Goal: Information Seeking & Learning: Learn about a topic

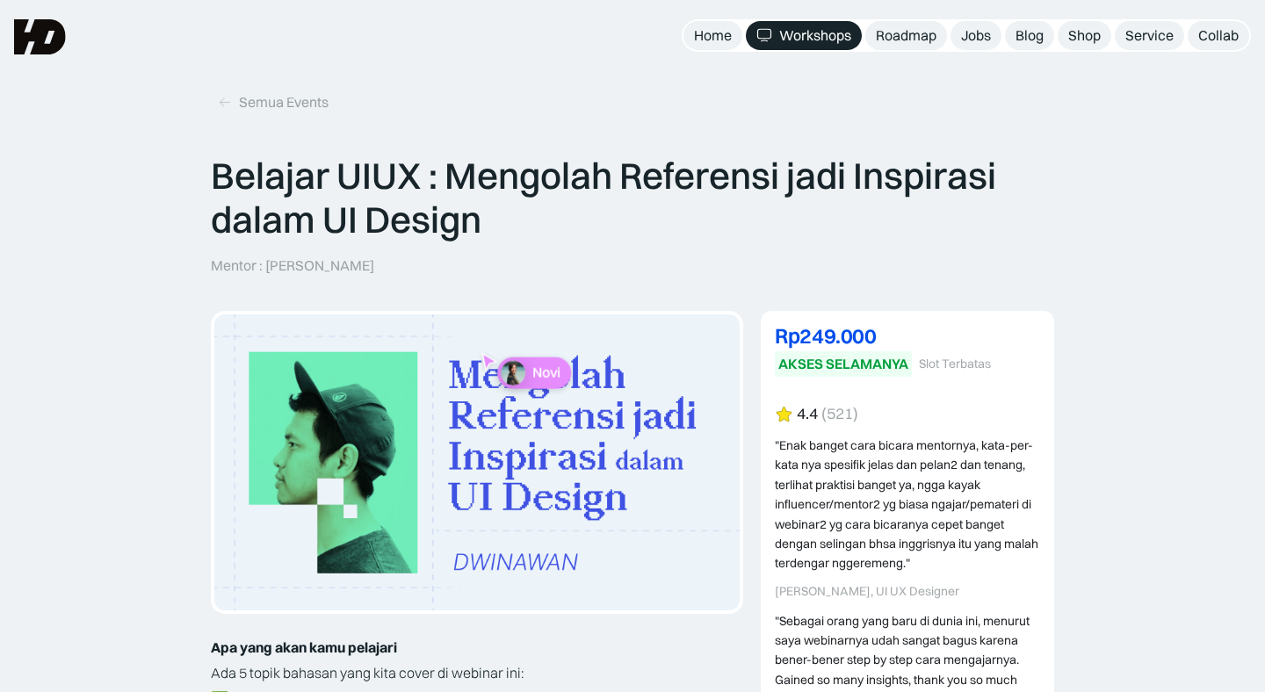
click at [33, 37] on img at bounding box center [40, 36] width 52 height 35
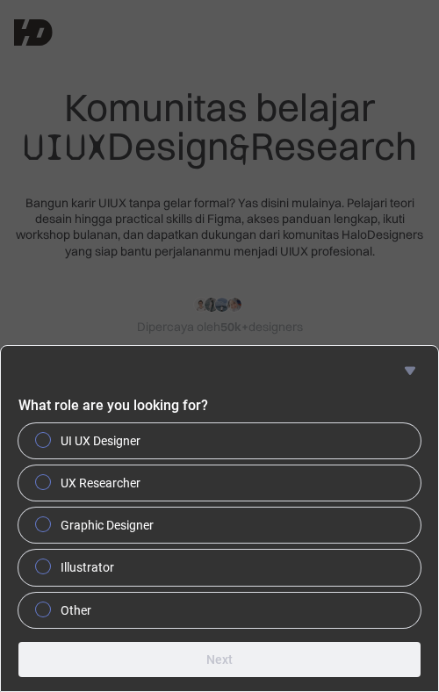
click at [410, 364] on icon "Hide survey" at bounding box center [410, 370] width 21 height 21
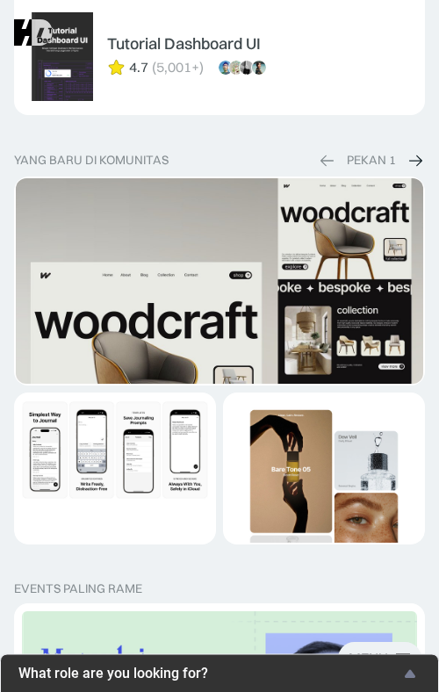
scroll to position [4041, 0]
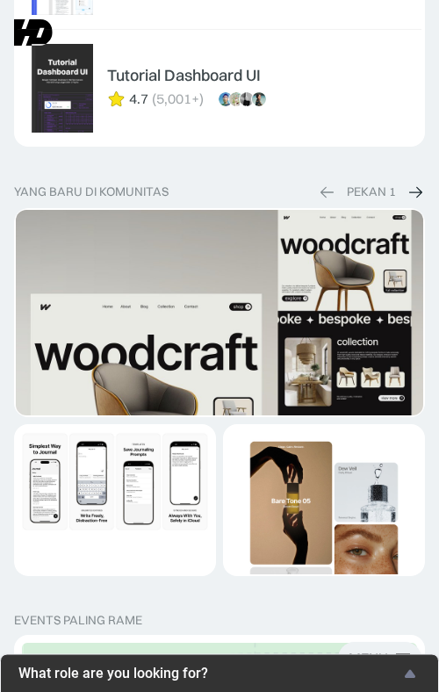
click at [169, 332] on img "1 of 2" at bounding box center [220, 434] width 408 height 448
